Goal: Information Seeking & Learning: Find specific fact

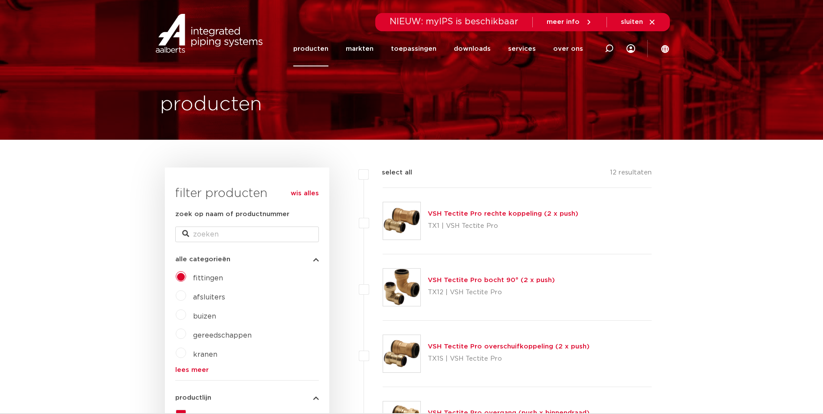
click at [323, 59] on link "producten" at bounding box center [310, 48] width 35 height 35
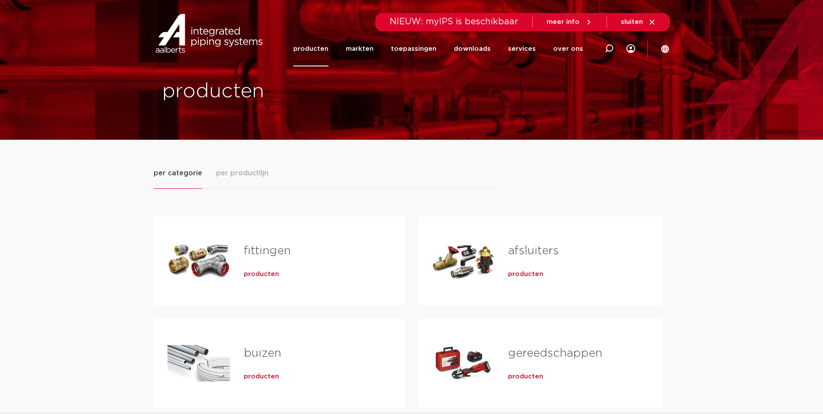
click at [248, 275] on span "producten" at bounding box center [261, 274] width 35 height 9
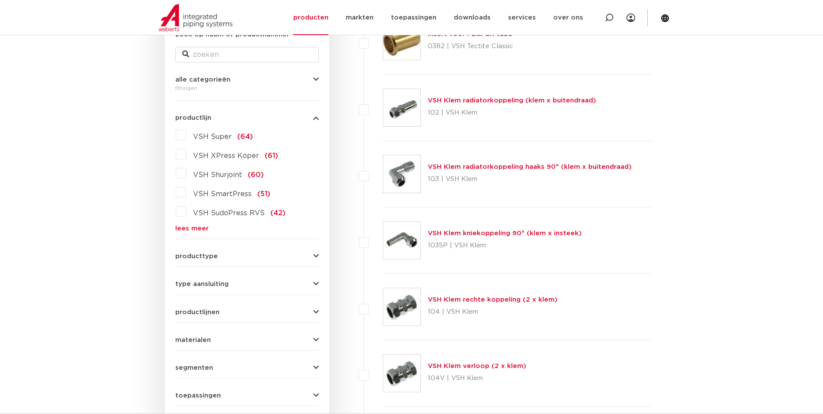
scroll to position [173, 0]
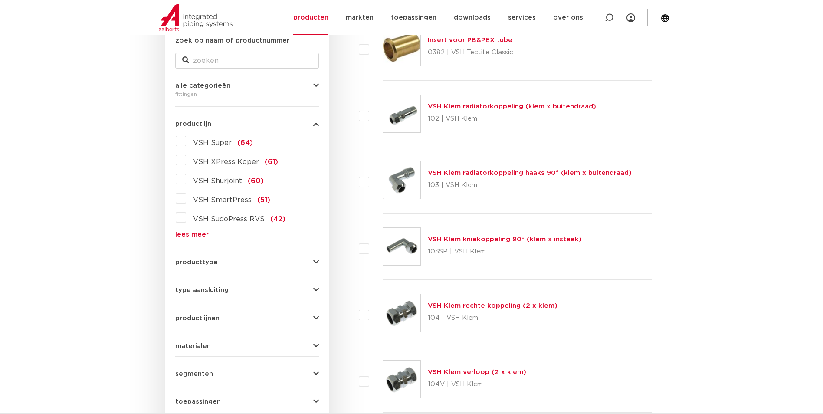
click at [205, 232] on link "lees meer" at bounding box center [247, 234] width 144 height 7
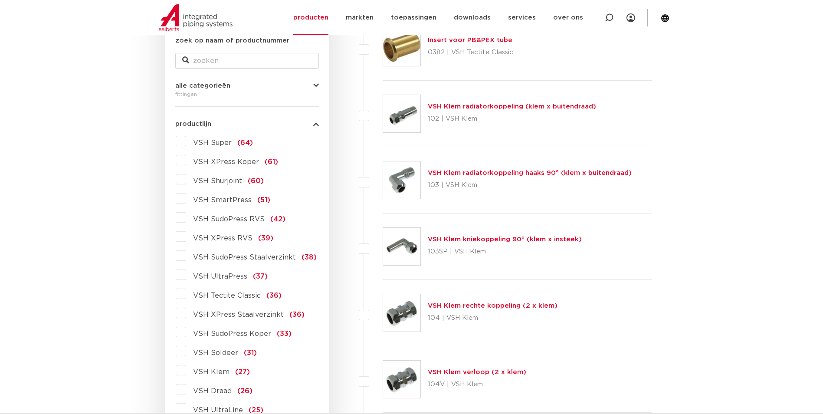
click at [243, 314] on span "VSH XPress Staalverzinkt" at bounding box center [238, 314] width 91 height 7
click at [0, 0] on input "VSH XPress Staalverzinkt (36)" at bounding box center [0, 0] width 0 height 0
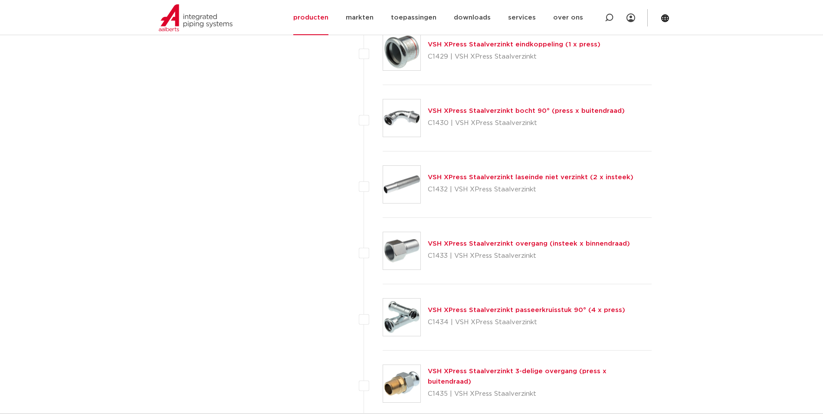
scroll to position [1518, 0]
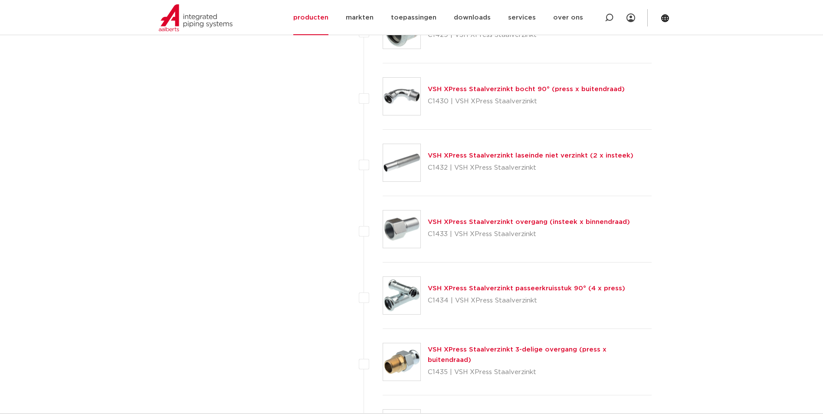
click at [454, 356] on link "VSH XPress Staalverzinkt 3-delige overgang (press x buitendraad)" at bounding box center [517, 354] width 179 height 17
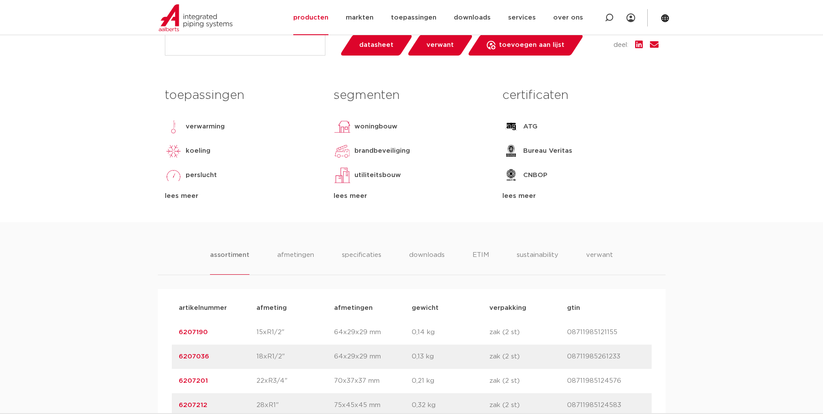
scroll to position [520, 0]
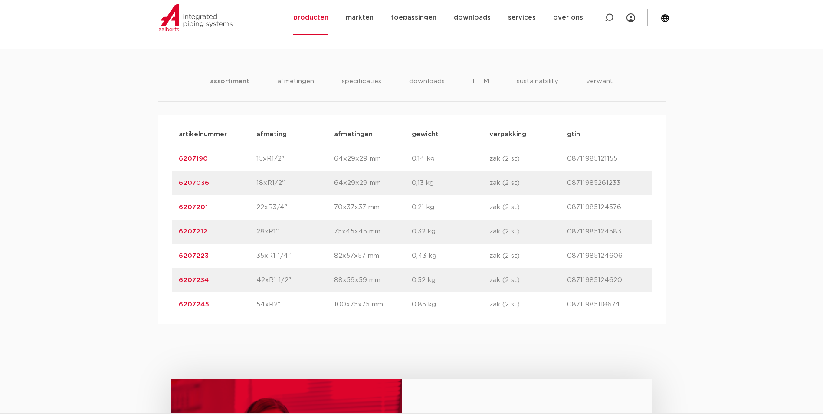
drag, startPoint x: 200, startPoint y: 232, endPoint x: 166, endPoint y: 237, distance: 34.7
click at [166, 237] on div "artikelnummer afmeting afmetingen gewicht verpakking gtin artikelnummer 6207190…" at bounding box center [411, 219] width 507 height 208
copy link "6207212"
click at [306, 203] on p "22xR3/4"" at bounding box center [295, 207] width 78 height 10
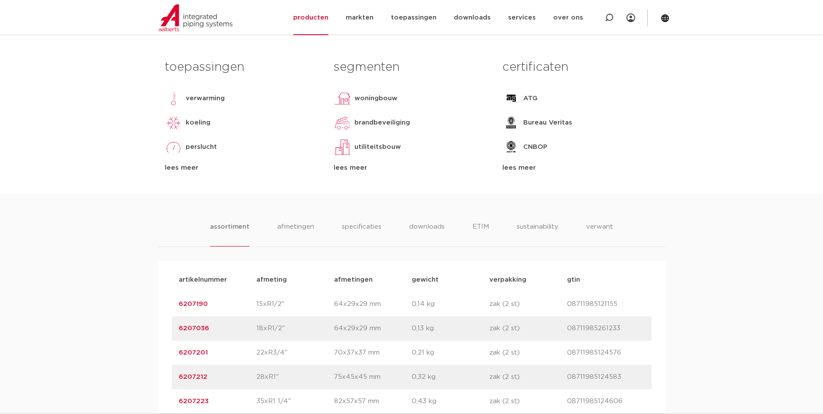
scroll to position [390, 0]
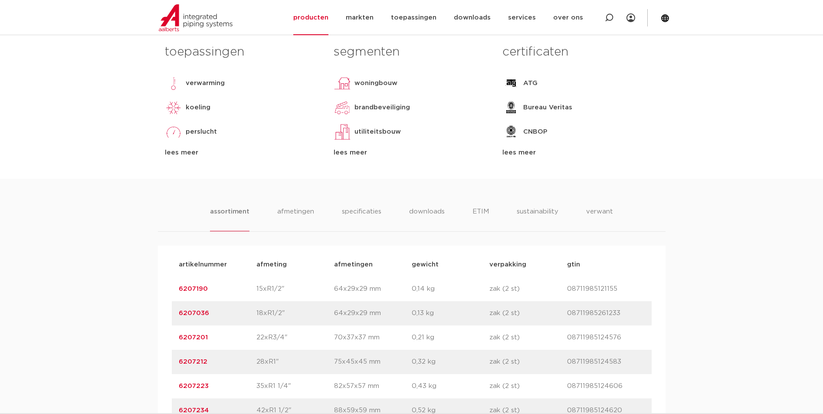
drag, startPoint x: 214, startPoint y: 288, endPoint x: 165, endPoint y: 297, distance: 49.3
click at [165, 297] on div "artikelnummer afmeting afmetingen gewicht verpakking gtin artikelnummer 6207190…" at bounding box center [411, 349] width 507 height 208
copy link "6207190"
drag, startPoint x: 221, startPoint y: 316, endPoint x: 159, endPoint y: 317, distance: 62.0
click at [159, 317] on div "artikelnummer afmeting afmetingen gewicht verpakking gtin artikelnummer 6207190…" at bounding box center [411, 349] width 507 height 208
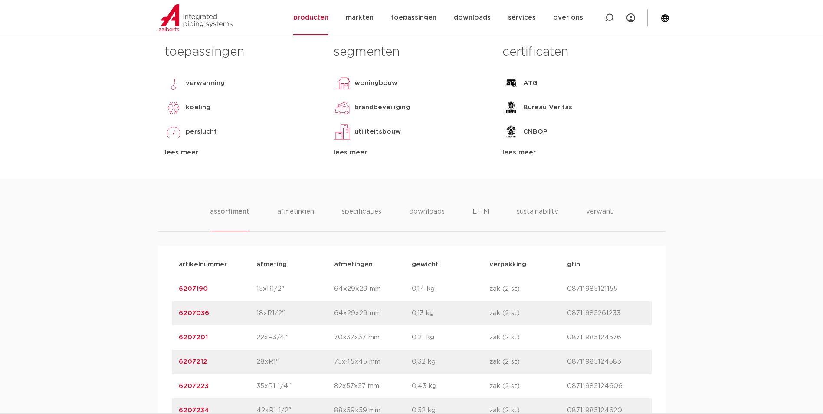
copy link "6207036"
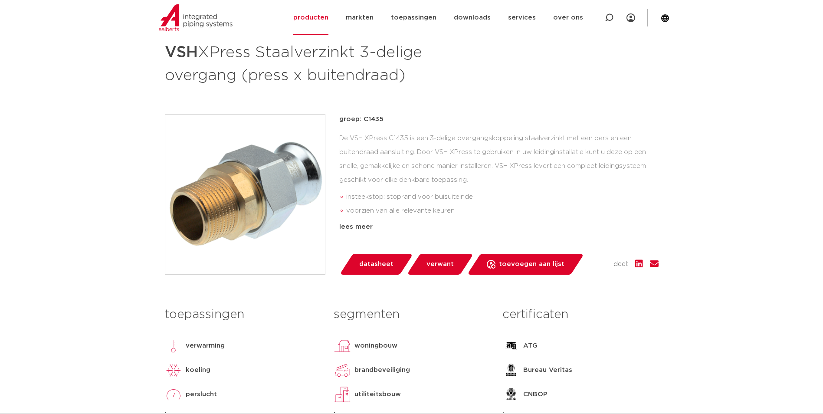
scroll to position [43, 0]
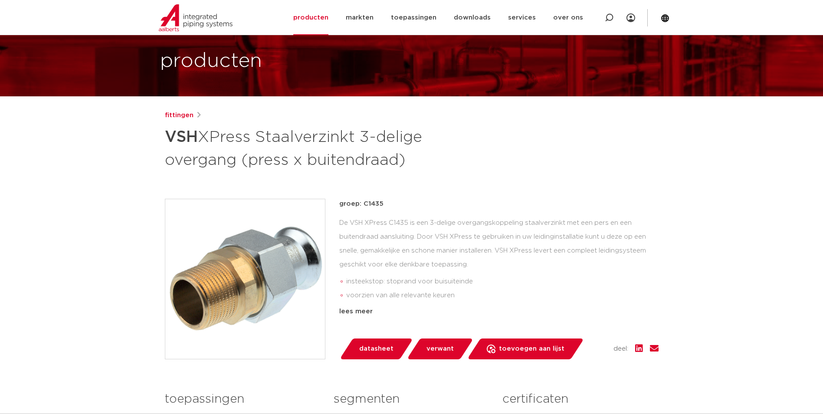
click at [209, 278] on img at bounding box center [245, 279] width 160 height 160
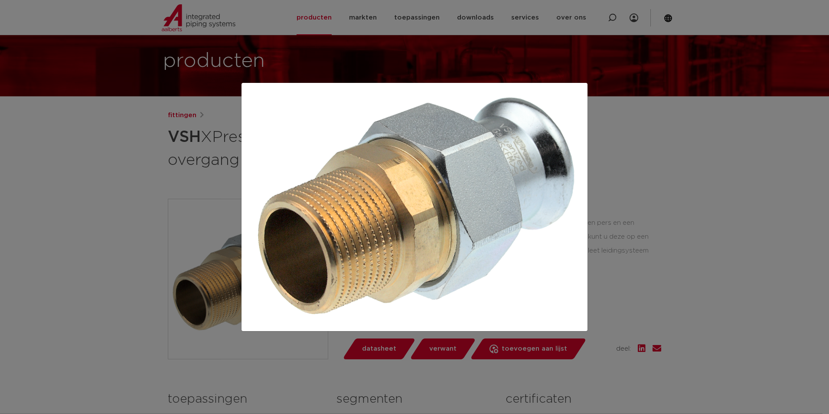
drag, startPoint x: 708, startPoint y: 275, endPoint x: 715, endPoint y: 272, distance: 7.8
click at [708, 275] on div at bounding box center [414, 207] width 829 height 414
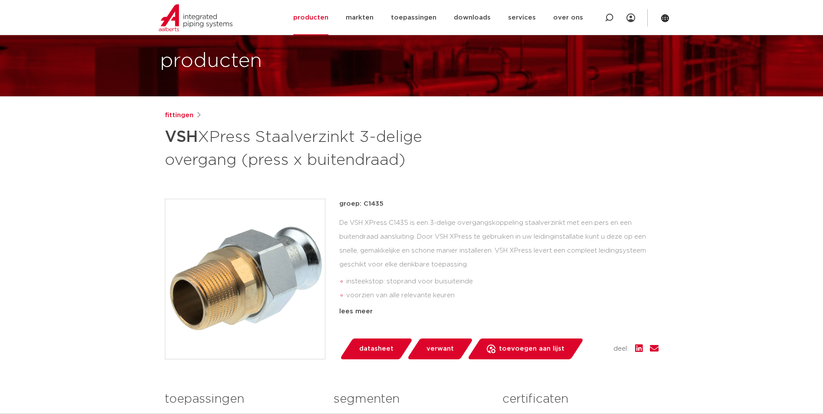
drag, startPoint x: 364, startPoint y: 203, endPoint x: 386, endPoint y: 208, distance: 22.6
click at [386, 208] on p "groep: C1435" at bounding box center [498, 204] width 319 height 10
copy p "C1435"
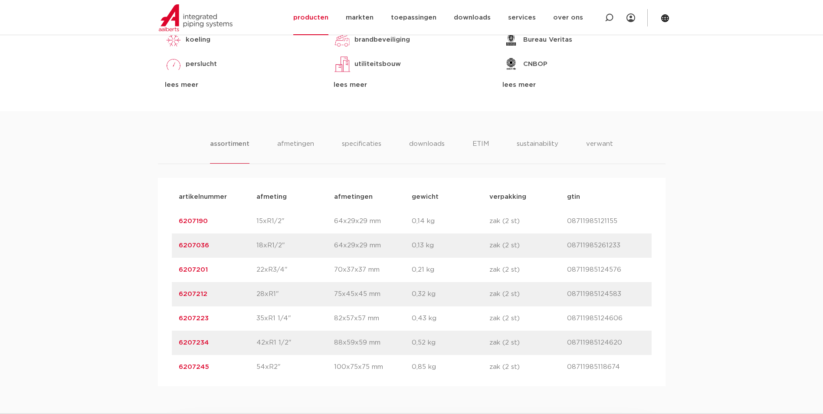
scroll to position [477, 0]
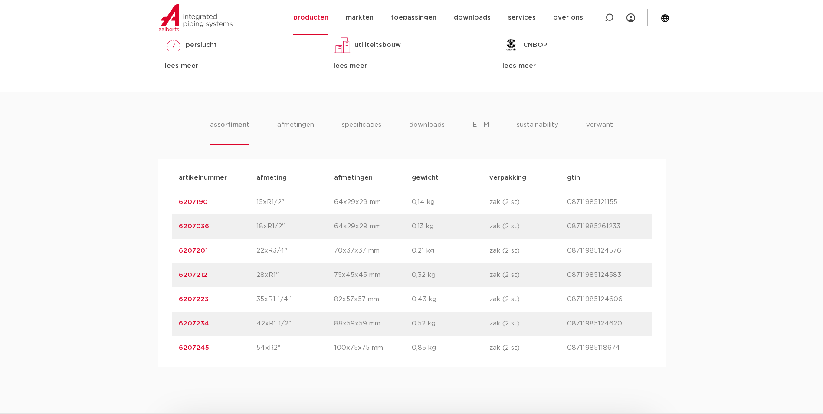
drag, startPoint x: 209, startPoint y: 202, endPoint x: 177, endPoint y: 201, distance: 31.7
click at [177, 201] on div "artikelnummer 6207190 afmeting 15xR1/2" afmetingen 64x29x29 mm gewicht 0,14 kg …" at bounding box center [412, 202] width 480 height 24
copy link "6207190"
drag, startPoint x: 215, startPoint y: 231, endPoint x: 165, endPoint y: 225, distance: 49.8
click at [165, 225] on div "artikelnummer afmeting afmetingen gewicht verpakking gtin artikelnummer 6207190…" at bounding box center [411, 263] width 507 height 208
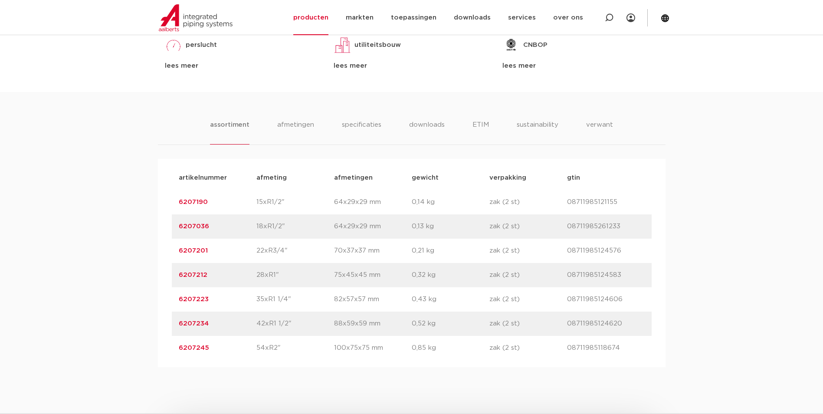
click at [197, 282] on div "artikelnummer 6207212 afmeting 28xR1" afmetingen 75x45x45 mm gewicht 0,32 kg ve…" at bounding box center [412, 275] width 480 height 24
drag, startPoint x: 213, startPoint y: 233, endPoint x: 169, endPoint y: 234, distance: 43.4
click at [169, 234] on div "artikelnummer afmeting afmetingen gewicht verpakking gtin artikelnummer 6207190…" at bounding box center [411, 263] width 507 height 208
copy link "6207036"
drag, startPoint x: 209, startPoint y: 257, endPoint x: 156, endPoint y: 256, distance: 53.4
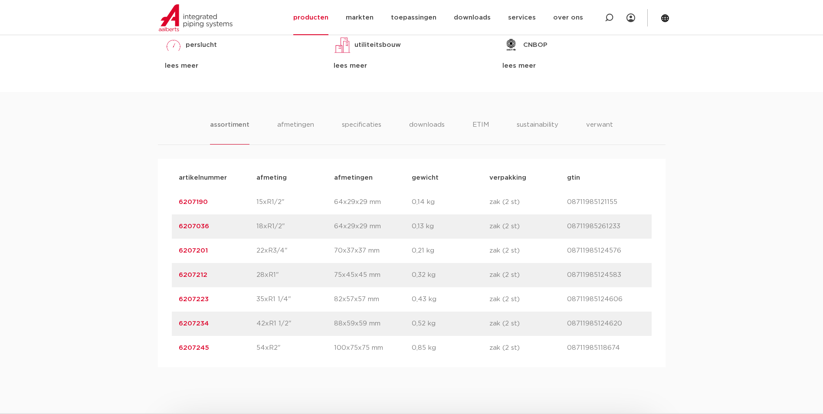
click at [156, 256] on div "assortiment [GEOGRAPHIC_DATA] specificaties downloads ETIM sustainability verwa…" at bounding box center [411, 229] width 823 height 275
copy link "6207201"
drag, startPoint x: 206, startPoint y: 278, endPoint x: 172, endPoint y: 283, distance: 34.2
click at [172, 283] on div "artikelnummer 6207212 afmeting 28xR1" afmetingen 75x45x45 mm gewicht 0,32 kg ve…" at bounding box center [412, 275] width 480 height 24
copy link "6207212"
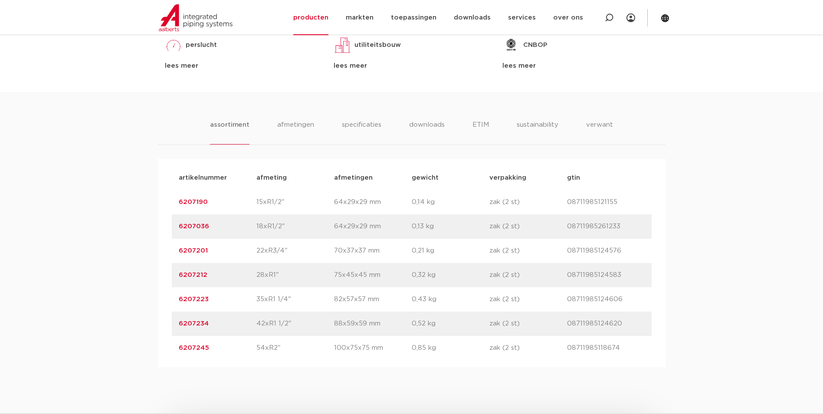
drag, startPoint x: 207, startPoint y: 305, endPoint x: 160, endPoint y: 307, distance: 47.7
click at [160, 307] on div "artikelnummer afmeting afmetingen gewicht verpakking gtin artikelnummer 6207190…" at bounding box center [411, 263] width 507 height 208
copy link "6207223"
drag, startPoint x: 209, startPoint y: 325, endPoint x: 101, endPoint y: 331, distance: 107.7
click at [101, 331] on div "assortiment [GEOGRAPHIC_DATA] specificaties downloads ETIM sustainability verwa…" at bounding box center [411, 229] width 823 height 275
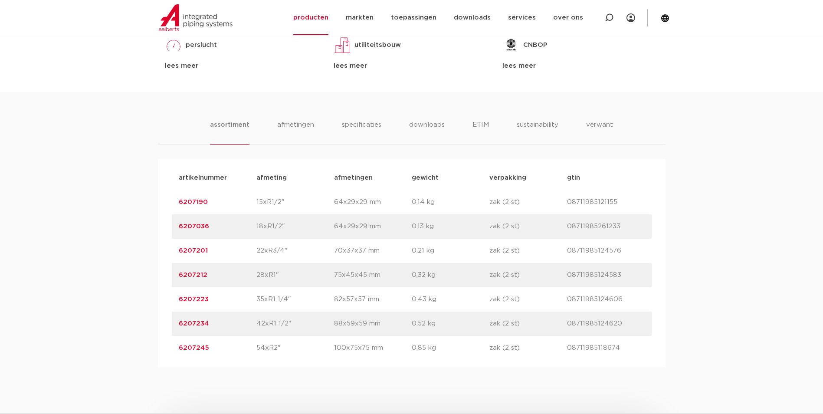
copy link "6207234"
drag, startPoint x: 223, startPoint y: 354, endPoint x: 157, endPoint y: 356, distance: 65.9
click at [157, 356] on div "assortiment [GEOGRAPHIC_DATA] specificaties downloads ETIM sustainability verwa…" at bounding box center [411, 229] width 823 height 275
drag, startPoint x: 281, startPoint y: 350, endPoint x: 250, endPoint y: 350, distance: 31.2
click at [250, 350] on div "artikelnummer 6207245 afmeting 54xR2" afmetingen 100x75x75 mm gewicht 0,85 kg v…" at bounding box center [412, 348] width 480 height 24
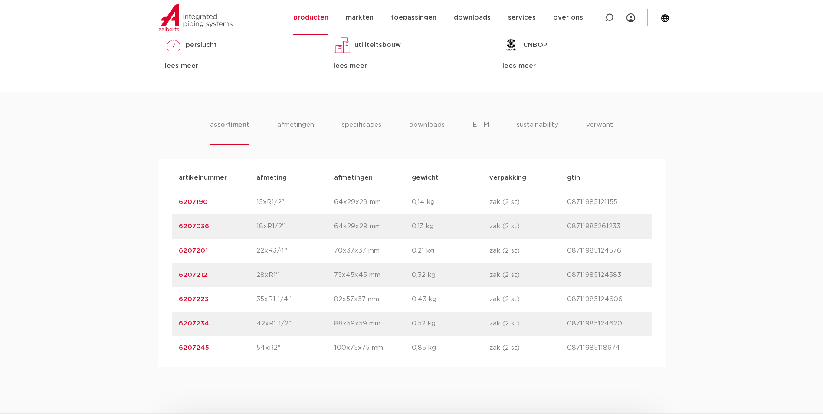
drag, startPoint x: 292, startPoint y: 327, endPoint x: 238, endPoint y: 327, distance: 53.8
click at [238, 327] on div "artikelnummer 6207234 afmeting 42xR1 1/2" afmetingen 88x59x59 mm gewicht 0,52 k…" at bounding box center [412, 323] width 480 height 24
drag, startPoint x: 290, startPoint y: 298, endPoint x: 224, endPoint y: 299, distance: 65.5
click at [224, 299] on div "artikelnummer 6207223 afmeting 35xR1 1/4" afmetingen 82x57x57 mm gewicht 0,43 k…" at bounding box center [412, 299] width 480 height 24
drag, startPoint x: 283, startPoint y: 276, endPoint x: 239, endPoint y: 276, distance: 44.7
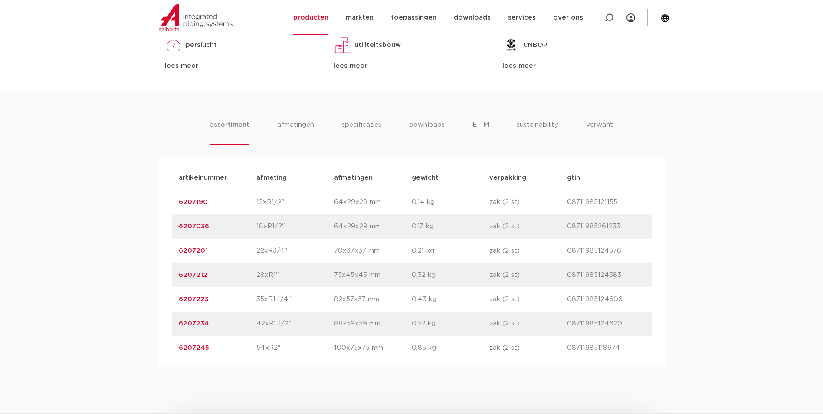
click at [239, 276] on div "artikelnummer 6207212 afmeting 28xR1" afmetingen 75x45x45 mm gewicht 0,32 kg ve…" at bounding box center [412, 275] width 480 height 24
drag, startPoint x: 288, startPoint y: 257, endPoint x: 250, endPoint y: 245, distance: 39.4
click at [250, 245] on div "artikelnummer 6207201 afmeting 22xR3/4" afmetingen 70x37x37 mm gewicht 0,21 kg …" at bounding box center [412, 251] width 480 height 24
drag, startPoint x: 285, startPoint y: 229, endPoint x: 245, endPoint y: 224, distance: 40.7
click at [244, 224] on div "artikelnummer 6207036 afmeting 18xR1/2" afmetingen 64x29x29 mm gewicht 0,13 kg …" at bounding box center [412, 226] width 480 height 24
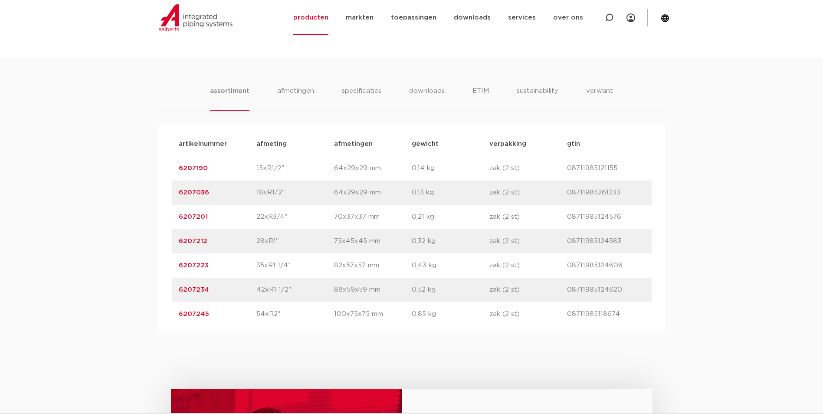
scroll to position [520, 0]
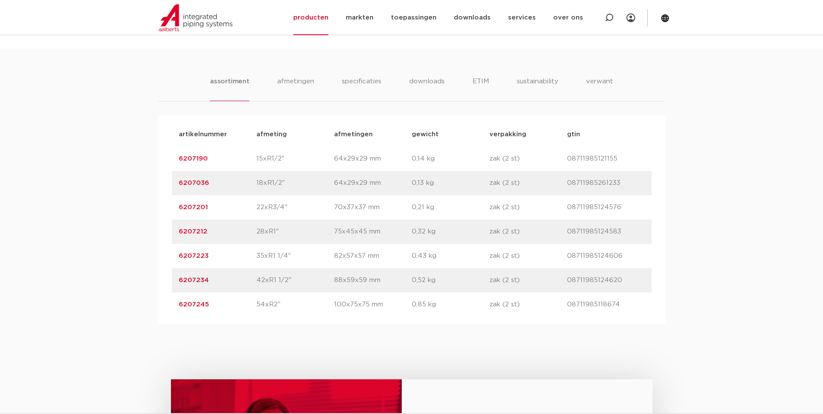
drag, startPoint x: 291, startPoint y: 161, endPoint x: 221, endPoint y: 156, distance: 69.6
click at [221, 156] on div "artikelnummer 6207190 afmeting 15xR1/2" afmetingen 64x29x29 mm gewicht 0,14 kg …" at bounding box center [412, 159] width 480 height 24
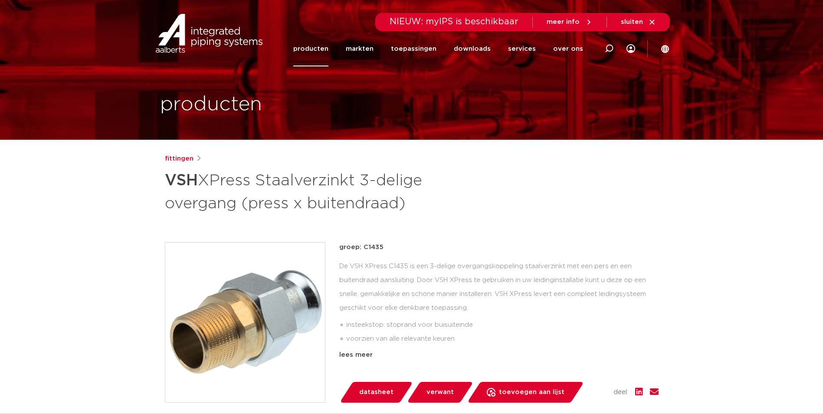
scroll to position [43, 0]
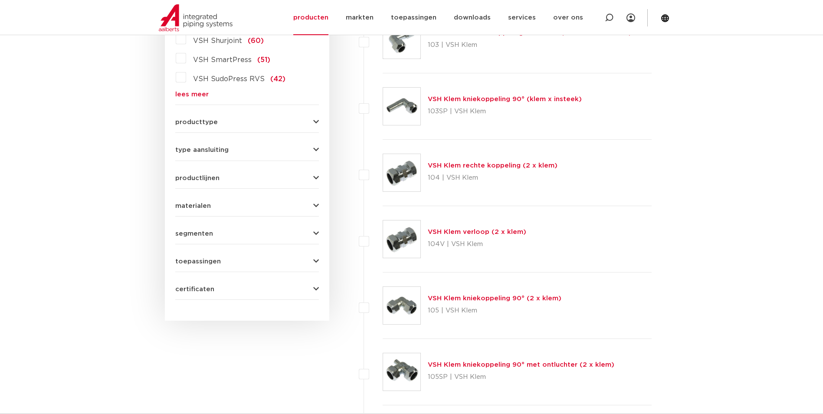
scroll to position [260, 0]
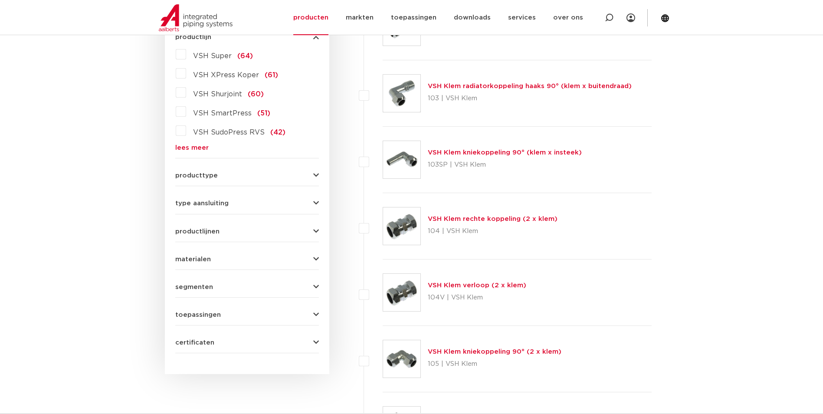
click at [205, 147] on link "lees meer" at bounding box center [247, 147] width 144 height 7
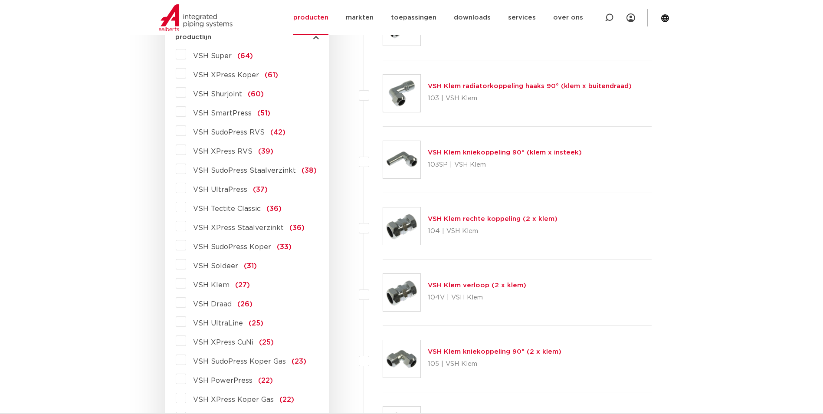
click at [249, 170] on span "VSH SudoPress Staalverzinkt" at bounding box center [244, 170] width 103 height 7
click at [0, 0] on input "VSH SudoPress Staalverzinkt (38)" at bounding box center [0, 0] width 0 height 0
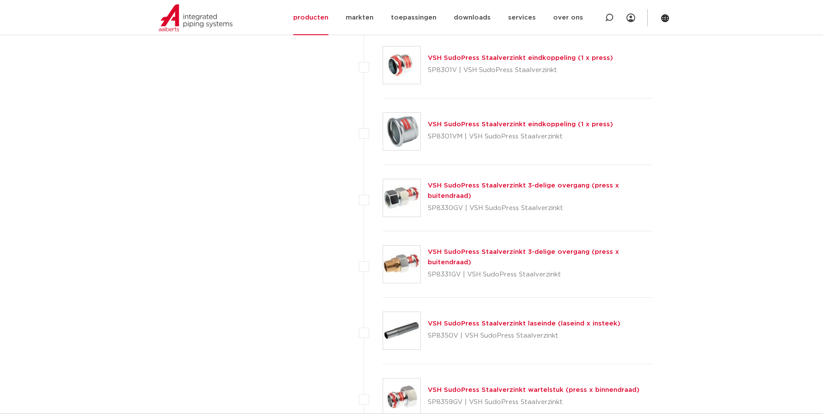
scroll to position [2168, 0]
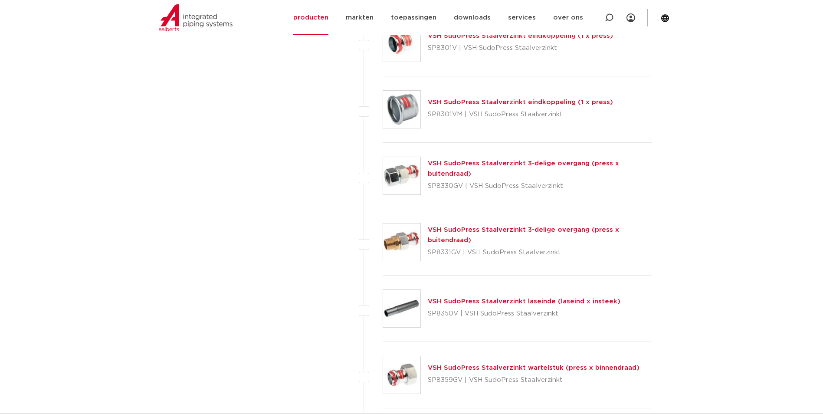
click at [479, 231] on link "VSH SudoPress Staalverzinkt 3-delige overgang (press x buitendraad)" at bounding box center [523, 234] width 191 height 17
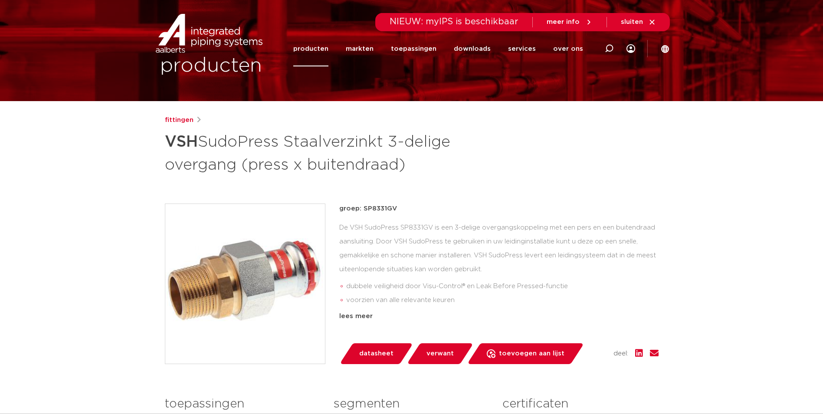
scroll to position [87, 0]
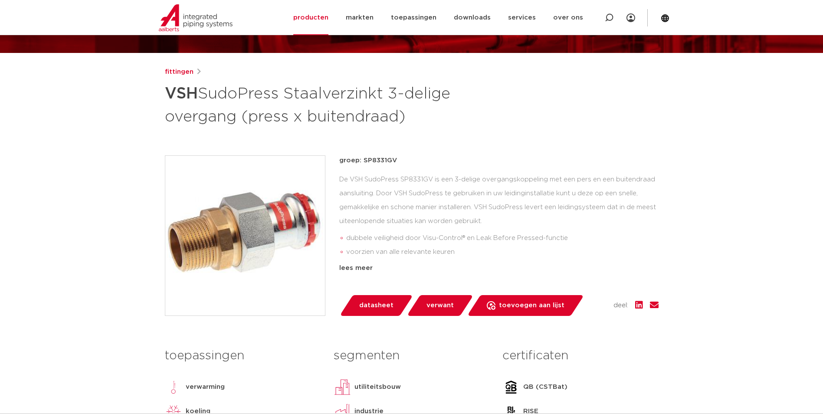
drag, startPoint x: 392, startPoint y: 159, endPoint x: 361, endPoint y: 162, distance: 30.5
click at [362, 162] on p "groep: SP8331GV" at bounding box center [498, 160] width 319 height 10
copy p "SP8331GV"
click at [245, 208] on img at bounding box center [245, 236] width 160 height 160
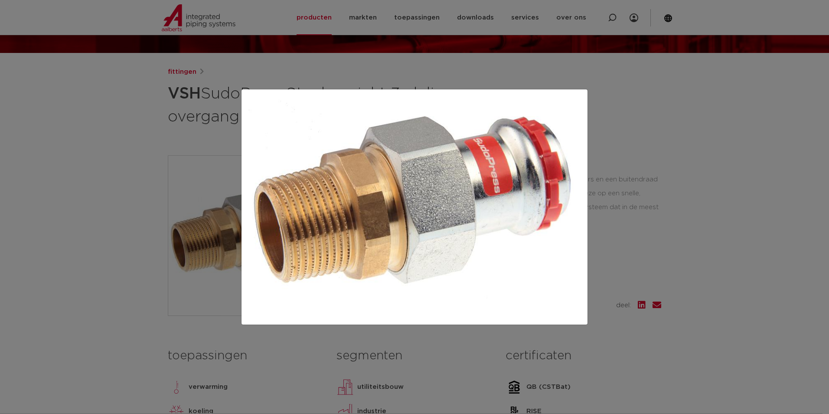
drag, startPoint x: 642, startPoint y: 225, endPoint x: 647, endPoint y: 231, distance: 7.4
click at [642, 225] on div at bounding box center [414, 207] width 829 height 414
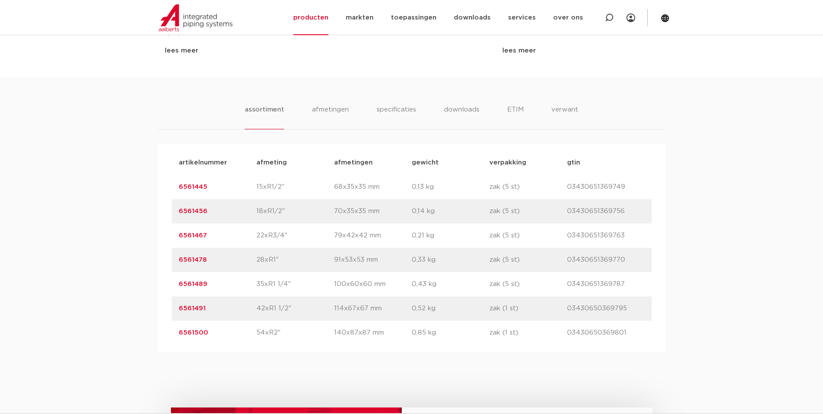
scroll to position [477, 0]
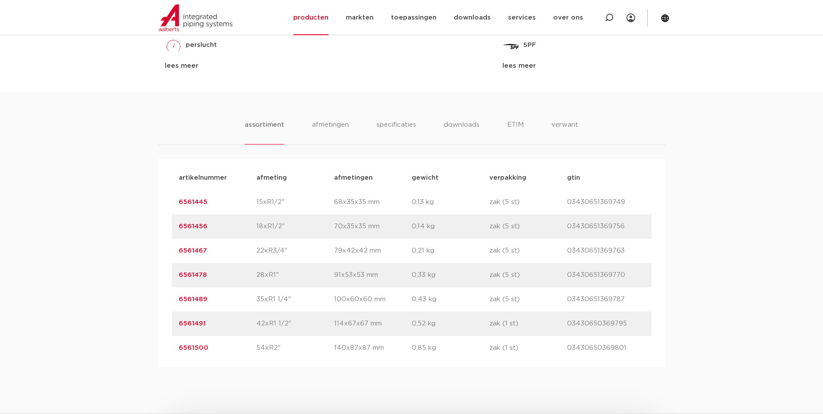
drag, startPoint x: 216, startPoint y: 348, endPoint x: 162, endPoint y: 350, distance: 53.8
click at [162, 350] on div "artikelnummer afmeting afmetingen gewicht verpakking gtin artikelnummer 6561445…" at bounding box center [411, 263] width 507 height 208
copy link "6561500"
drag, startPoint x: 210, startPoint y: 322, endPoint x: 172, endPoint y: 321, distance: 38.2
click at [172, 321] on div "artikelnummer 6561491 afmeting 42xR1 1/2" afmetingen 114x67x67 mm gewicht 0,52 …" at bounding box center [412, 323] width 480 height 24
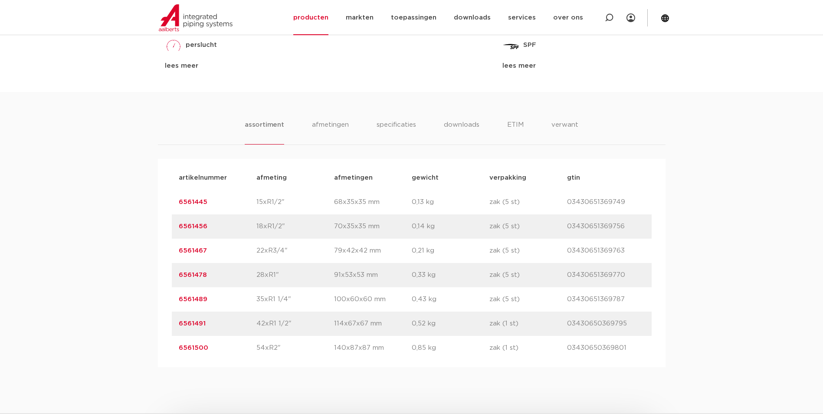
copy link "6561491"
drag, startPoint x: 219, startPoint y: 299, endPoint x: 114, endPoint y: 297, distance: 104.5
click at [114, 297] on div "assortiment afmetingen specificaties downloads ETIM verwant assortiment afmetin…" at bounding box center [411, 229] width 823 height 275
copy link "6561489"
drag, startPoint x: 211, startPoint y: 275, endPoint x: 144, endPoint y: 272, distance: 67.7
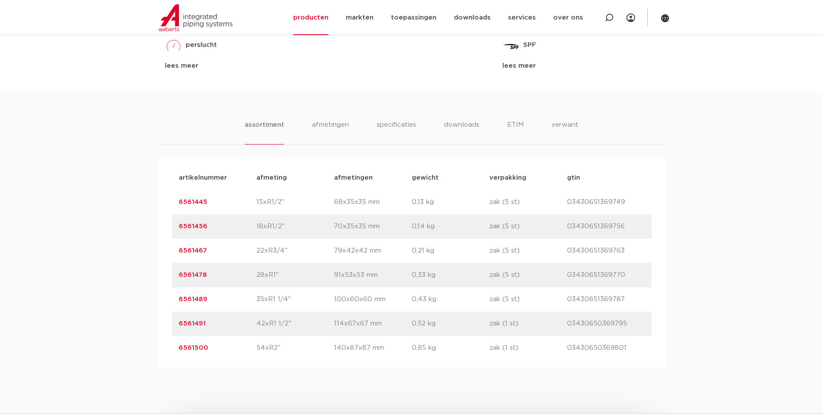
click at [144, 272] on div "assortiment afmetingen specificaties downloads ETIM verwant assortiment afmetin…" at bounding box center [411, 229] width 823 height 275
copy link "6561478"
drag, startPoint x: 207, startPoint y: 251, endPoint x: 164, endPoint y: 252, distance: 43.0
click at [164, 252] on div "artikelnummer afmeting afmetingen gewicht verpakking gtin artikelnummer 6561445…" at bounding box center [411, 263] width 507 height 208
copy link "6561467"
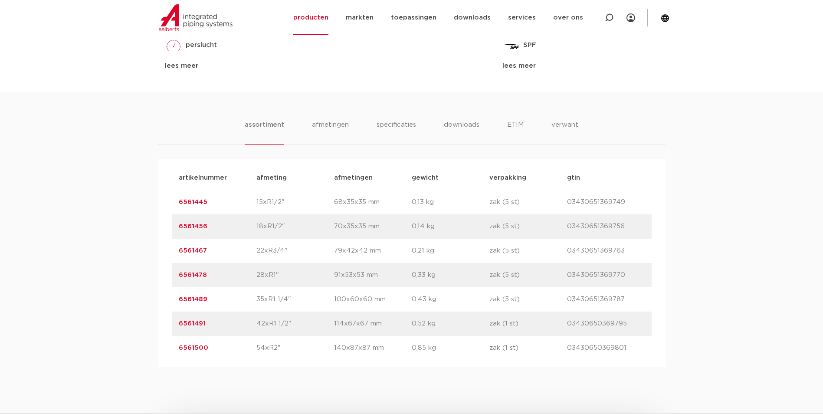
drag, startPoint x: 208, startPoint y: 226, endPoint x: 160, endPoint y: 228, distance: 47.8
click at [160, 228] on div "artikelnummer afmeting afmetingen gewicht verpakking gtin artikelnummer 6561445…" at bounding box center [411, 263] width 507 height 208
copy link "6561456"
drag, startPoint x: 213, startPoint y: 200, endPoint x: 144, endPoint y: 198, distance: 69.0
click at [144, 198] on div "assortiment afmetingen specificaties downloads ETIM verwant assortiment afmetin…" at bounding box center [411, 229] width 823 height 275
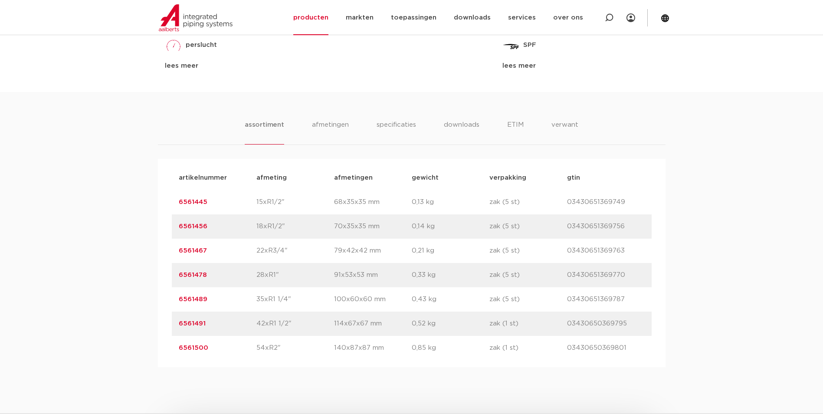
copy link "6561445"
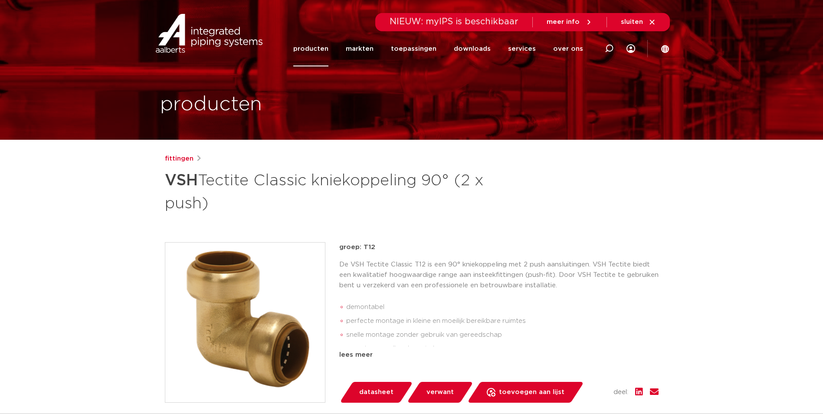
click at [319, 59] on link "producten" at bounding box center [310, 48] width 35 height 35
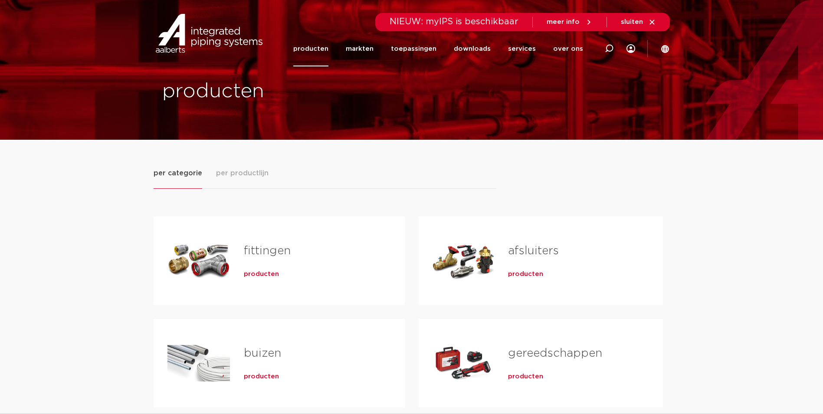
click at [253, 281] on div "fittingen producten" at bounding box center [310, 260] width 161 height 61
click at [260, 272] on span "producten" at bounding box center [261, 274] width 35 height 9
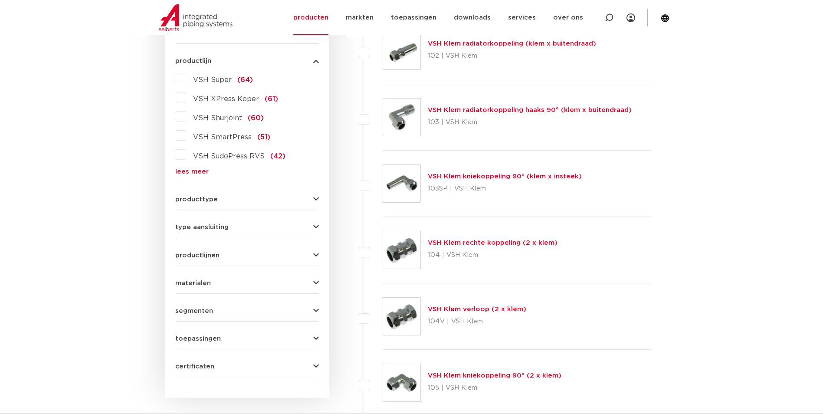
scroll to position [182, 0]
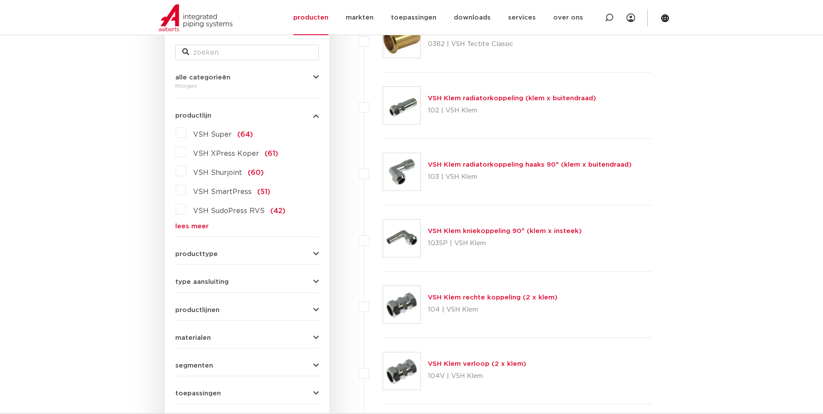
click at [199, 228] on link "lees meer" at bounding box center [247, 226] width 144 height 7
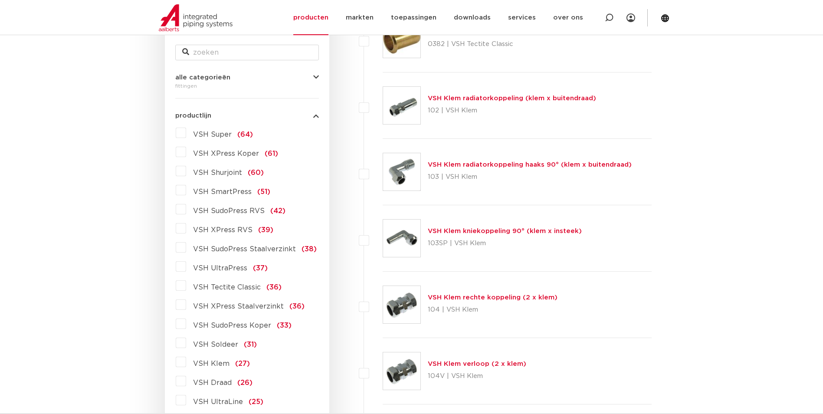
click at [231, 230] on span "VSH XPress RVS" at bounding box center [222, 229] width 59 height 7
click at [0, 0] on input "VSH XPress RVS (39)" at bounding box center [0, 0] width 0 height 0
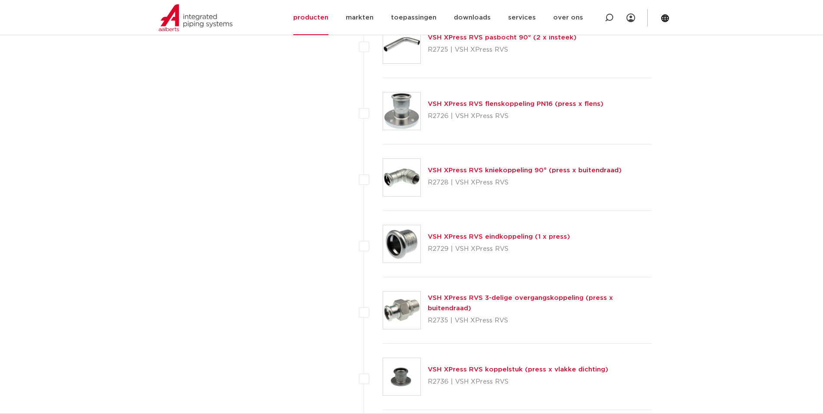
scroll to position [1743, 0]
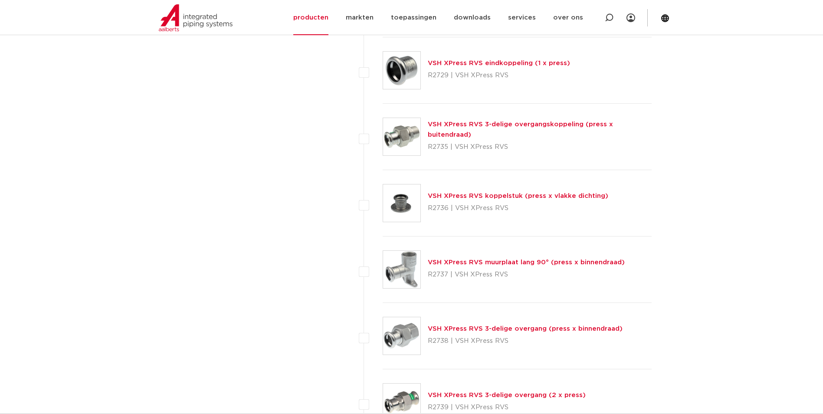
click at [480, 131] on link "VSH XPress RVS 3-delige overgangskoppeling (press x buitendraad)" at bounding box center [520, 129] width 185 height 17
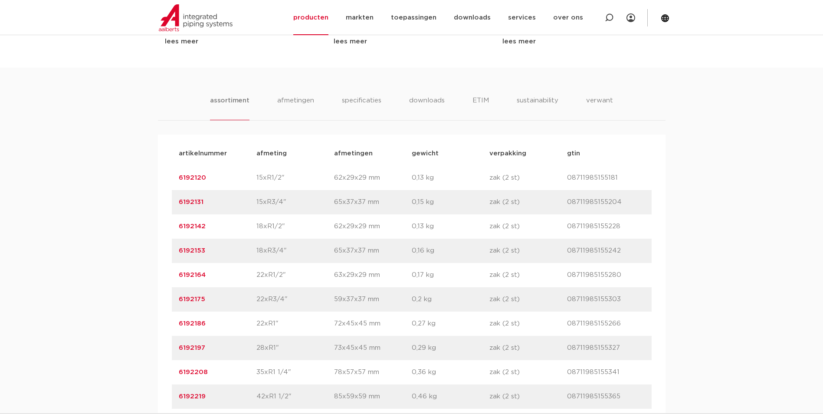
scroll to position [607, 0]
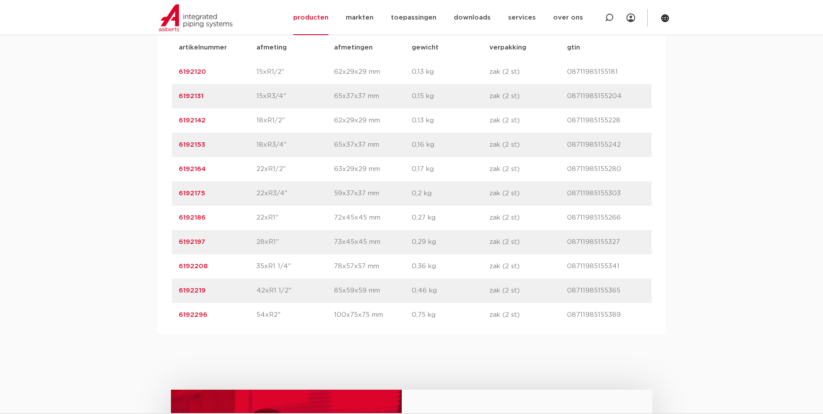
drag, startPoint x: 229, startPoint y: 267, endPoint x: 146, endPoint y: 274, distance: 83.1
click at [146, 274] on div "assortiment [GEOGRAPHIC_DATA] specificaties downloads ETIM sustainability verwa…" at bounding box center [411, 148] width 823 height 372
copy link "6192208"
